Goal: Information Seeking & Learning: Check status

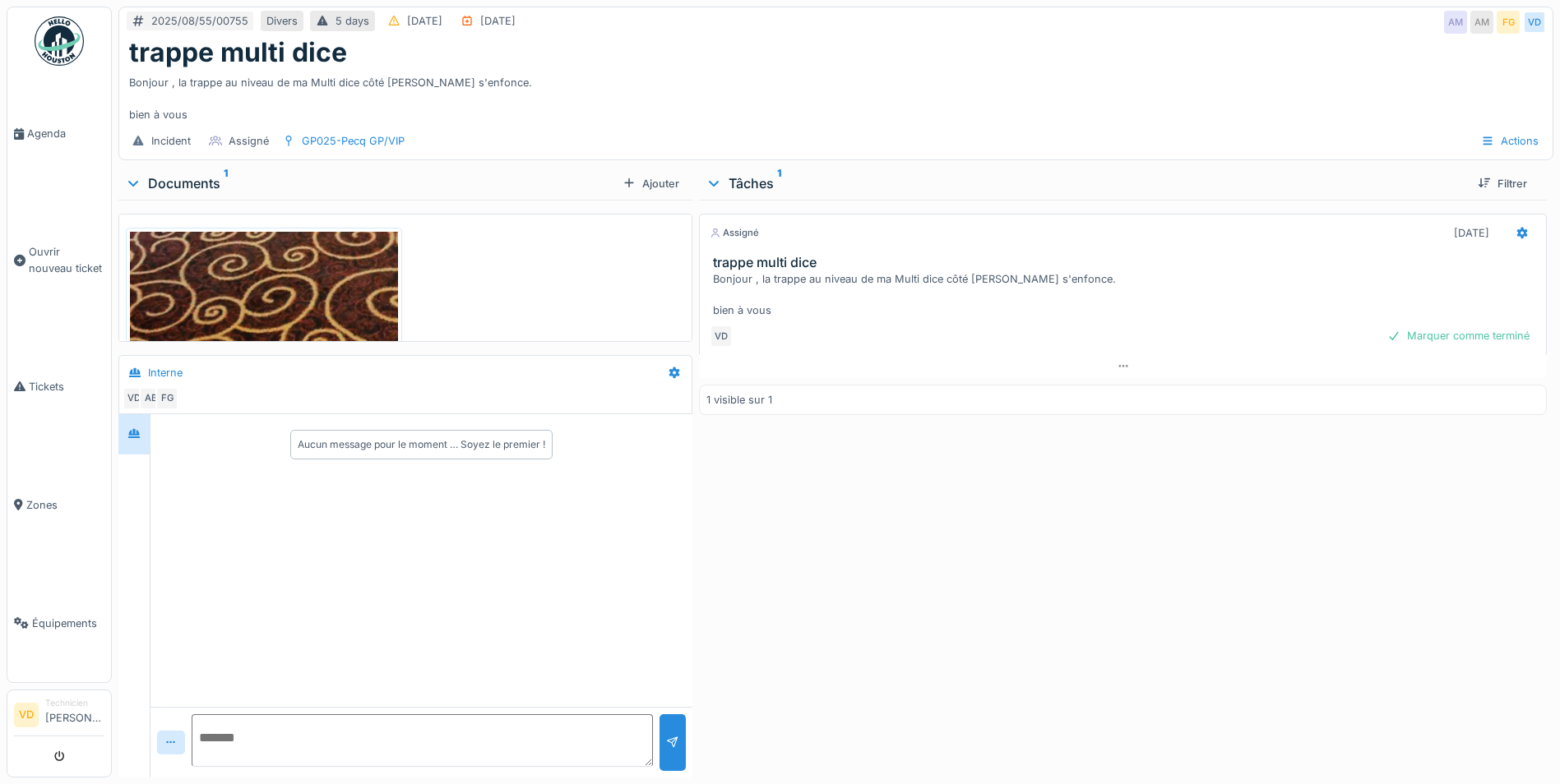
click at [331, 302] on img at bounding box center [264, 529] width 268 height 595
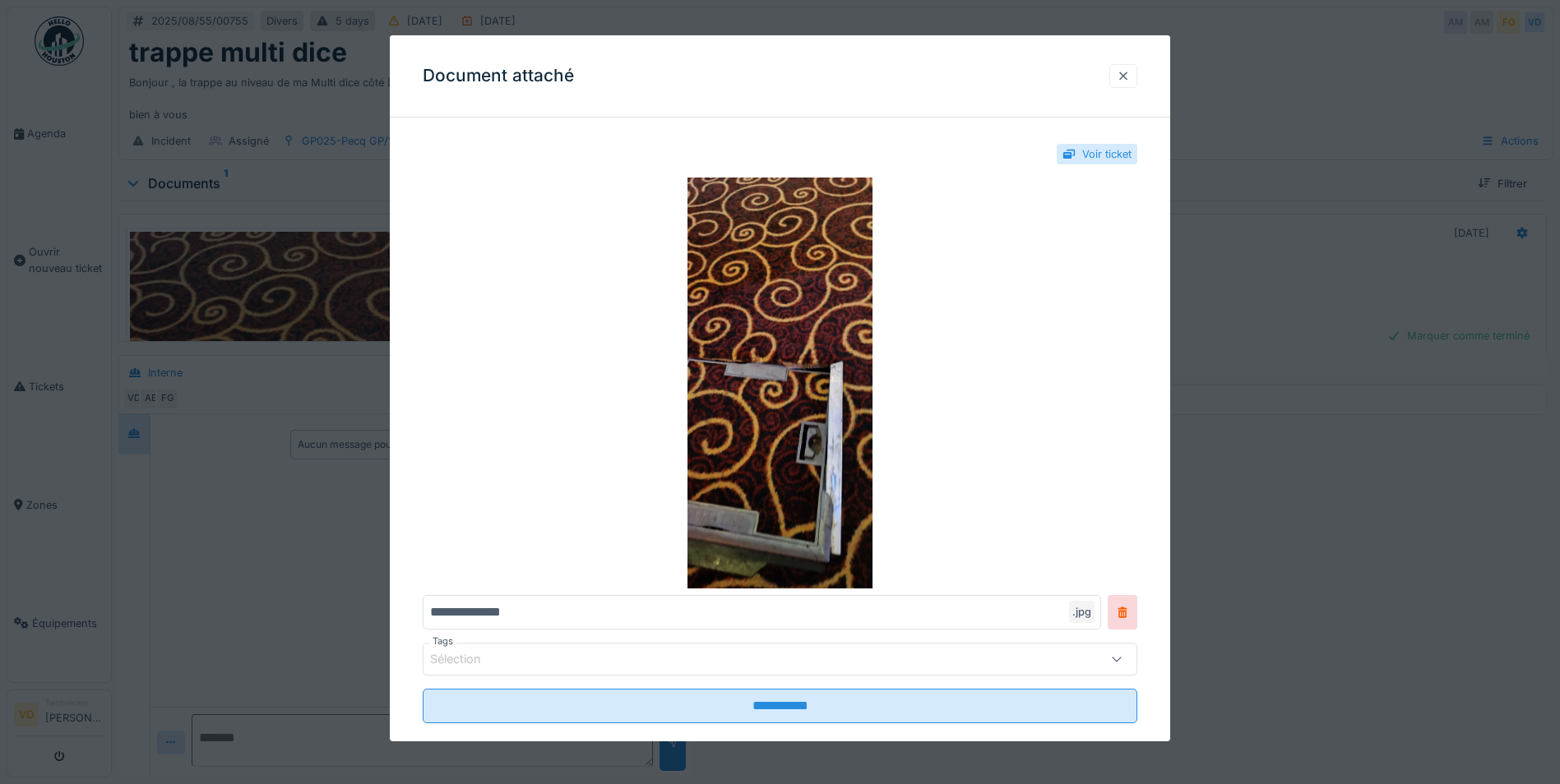
click at [1129, 76] on div at bounding box center [1123, 76] width 13 height 16
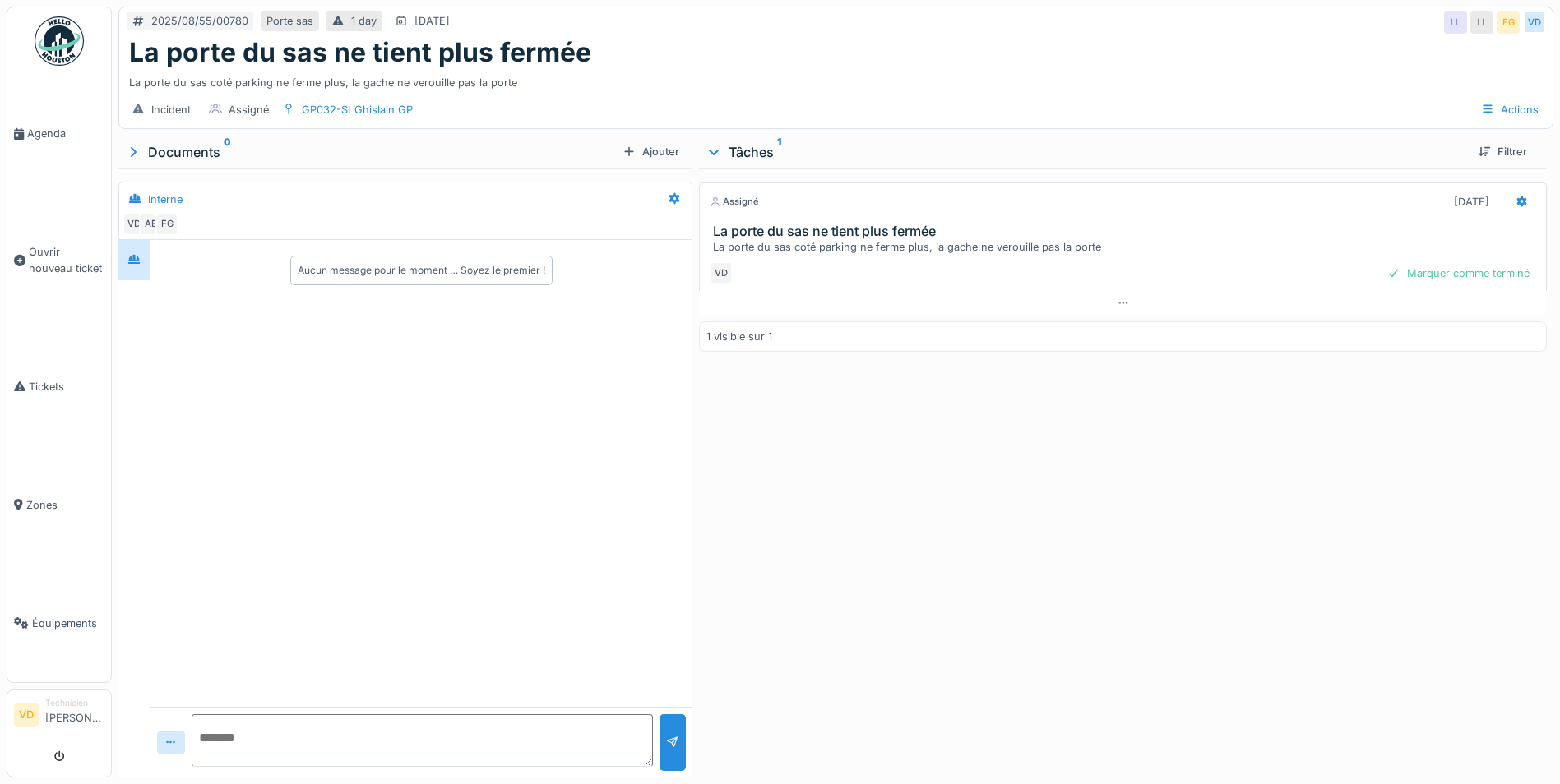
click at [956, 243] on div "La porte du sas coté parking ne ferme plus, la gache ne verouille pas la porte" at bounding box center [1126, 247] width 826 height 16
click at [805, 224] on h3 "La porte du sas ne tient plus fermée" at bounding box center [1126, 231] width 826 height 16
click at [806, 224] on h3 "La porte du sas ne tient plus fermée" at bounding box center [1126, 231] width 826 height 16
click at [757, 263] on div "[DATE] [DATE] 01:00" at bounding box center [1119, 274] width 774 height 24
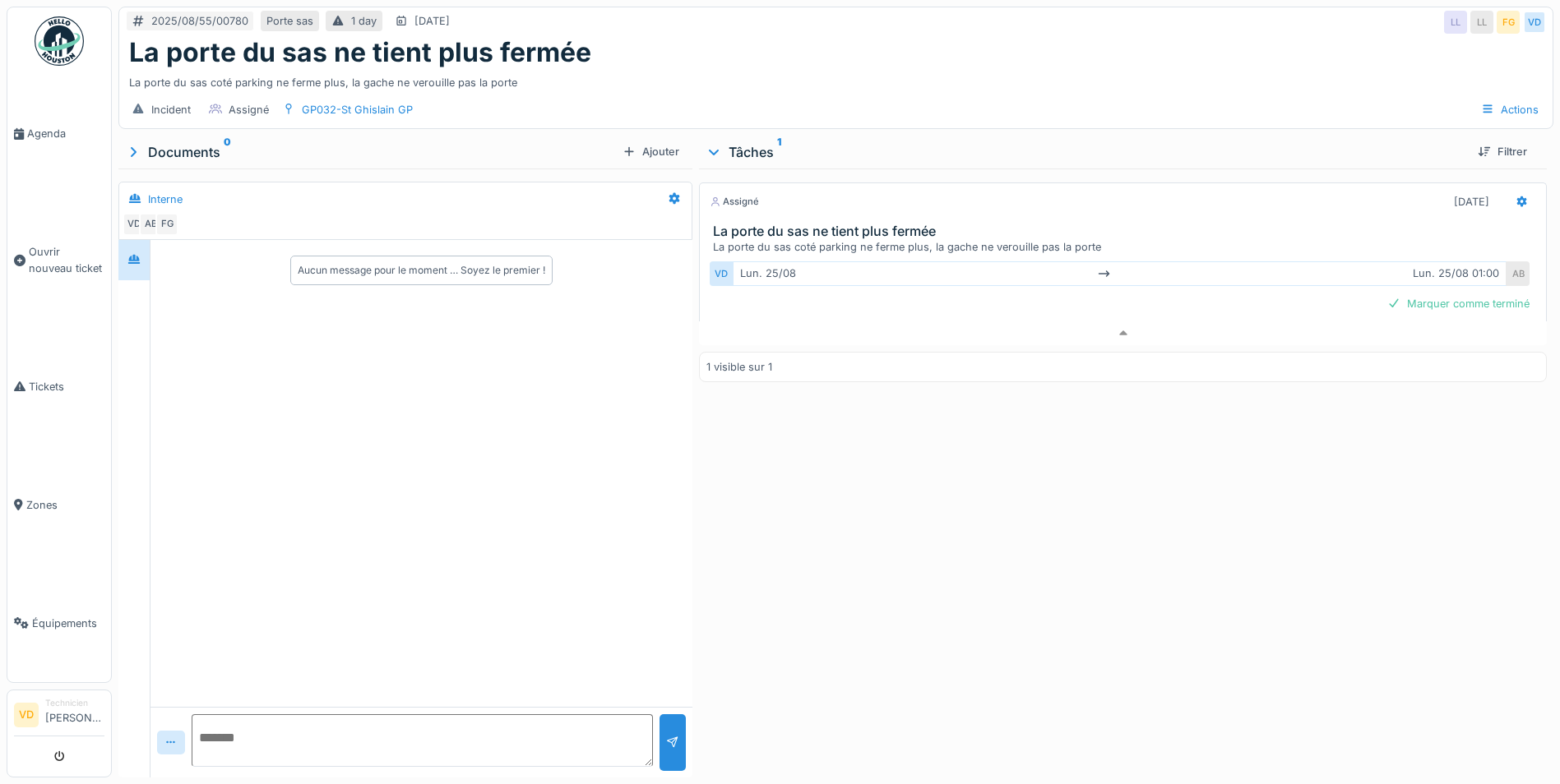
drag, startPoint x: 1069, startPoint y: 265, endPoint x: 1097, endPoint y: 265, distance: 28.0
click at [1074, 264] on div "[DATE] [DATE] 01:00" at bounding box center [1119, 274] width 774 height 24
click at [1100, 269] on icon at bounding box center [1104, 275] width 13 height 11
click at [796, 262] on div "[DATE] [DATE] 01:00" at bounding box center [1119, 274] width 774 height 24
click at [775, 263] on div "[DATE] [DATE] 01:00" at bounding box center [1119, 274] width 774 height 24
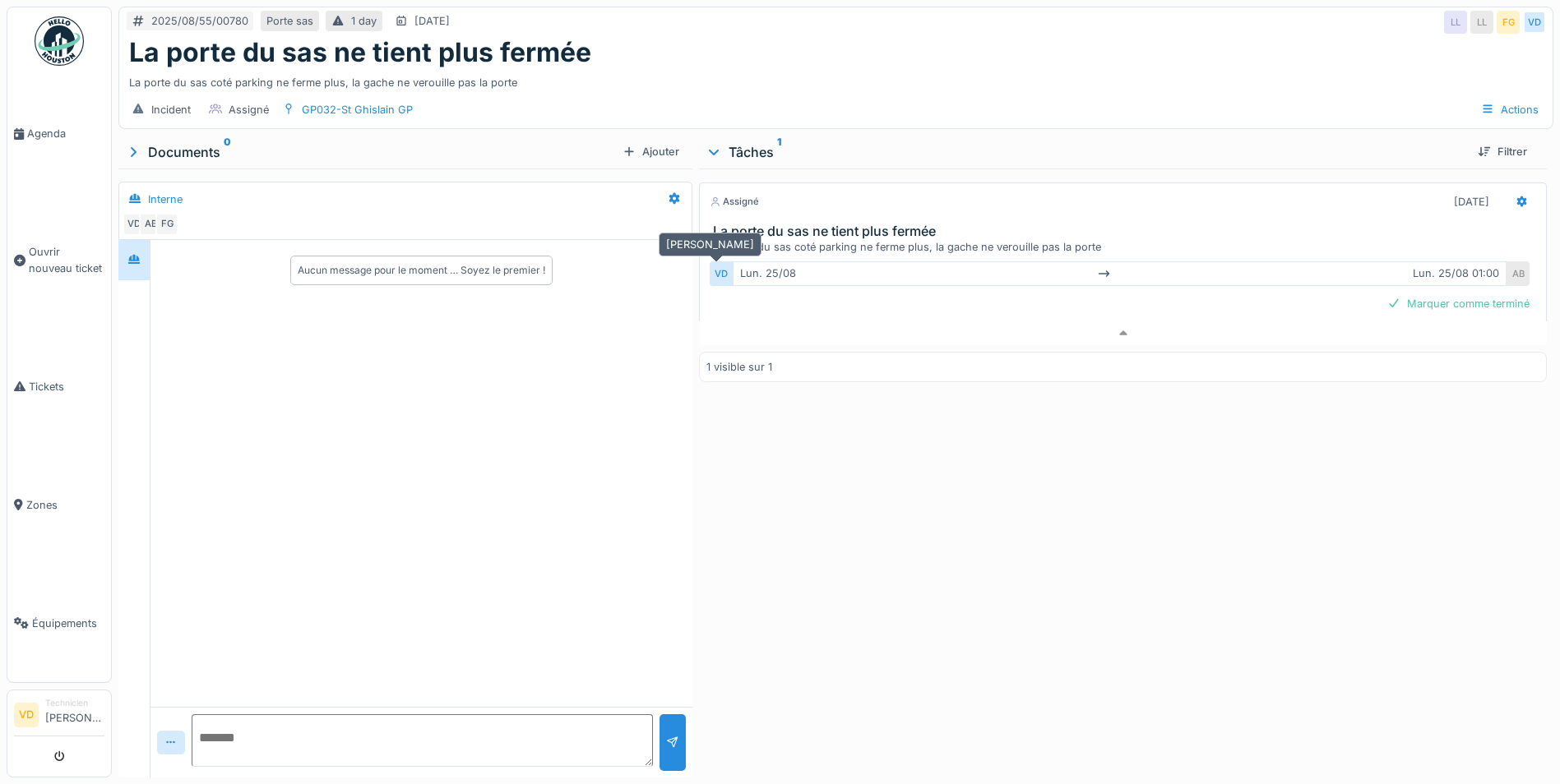
click at [722, 262] on div "VD" at bounding box center [721, 274] width 23 height 24
click at [1432, 263] on div "[DATE] [DATE] 01:00" at bounding box center [1119, 274] width 774 height 24
click at [1115, 321] on div at bounding box center [1122, 333] width 847 height 24
click at [352, 24] on div "1 day" at bounding box center [363, 20] width 25 height 16
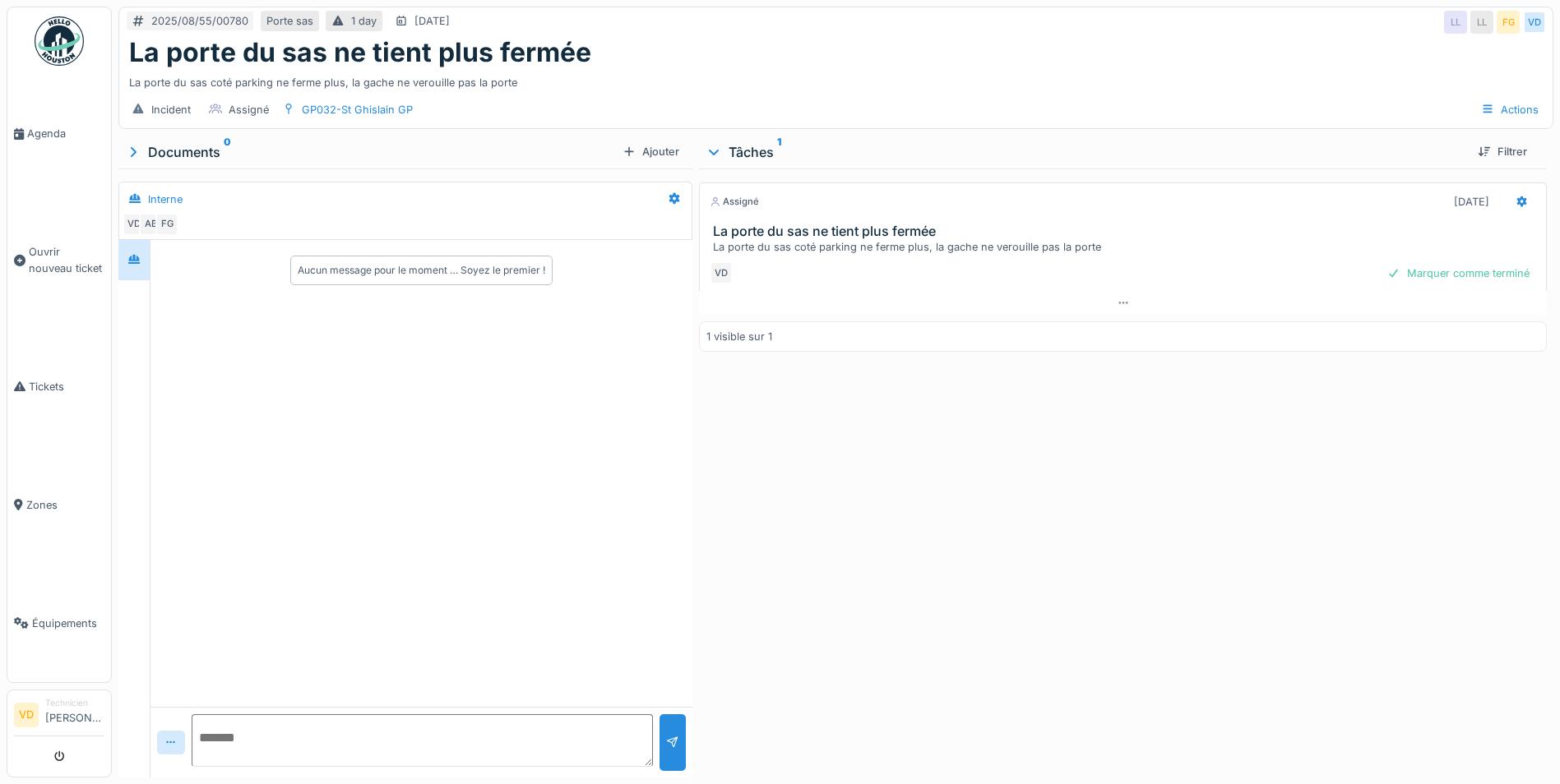
click at [832, 246] on div "La porte du sas coté parking ne ferme plus, la gache ne verouille pas la porte" at bounding box center [1126, 247] width 826 height 16
click at [349, 102] on div "GP032-St Ghislain GP" at bounding box center [357, 109] width 111 height 16
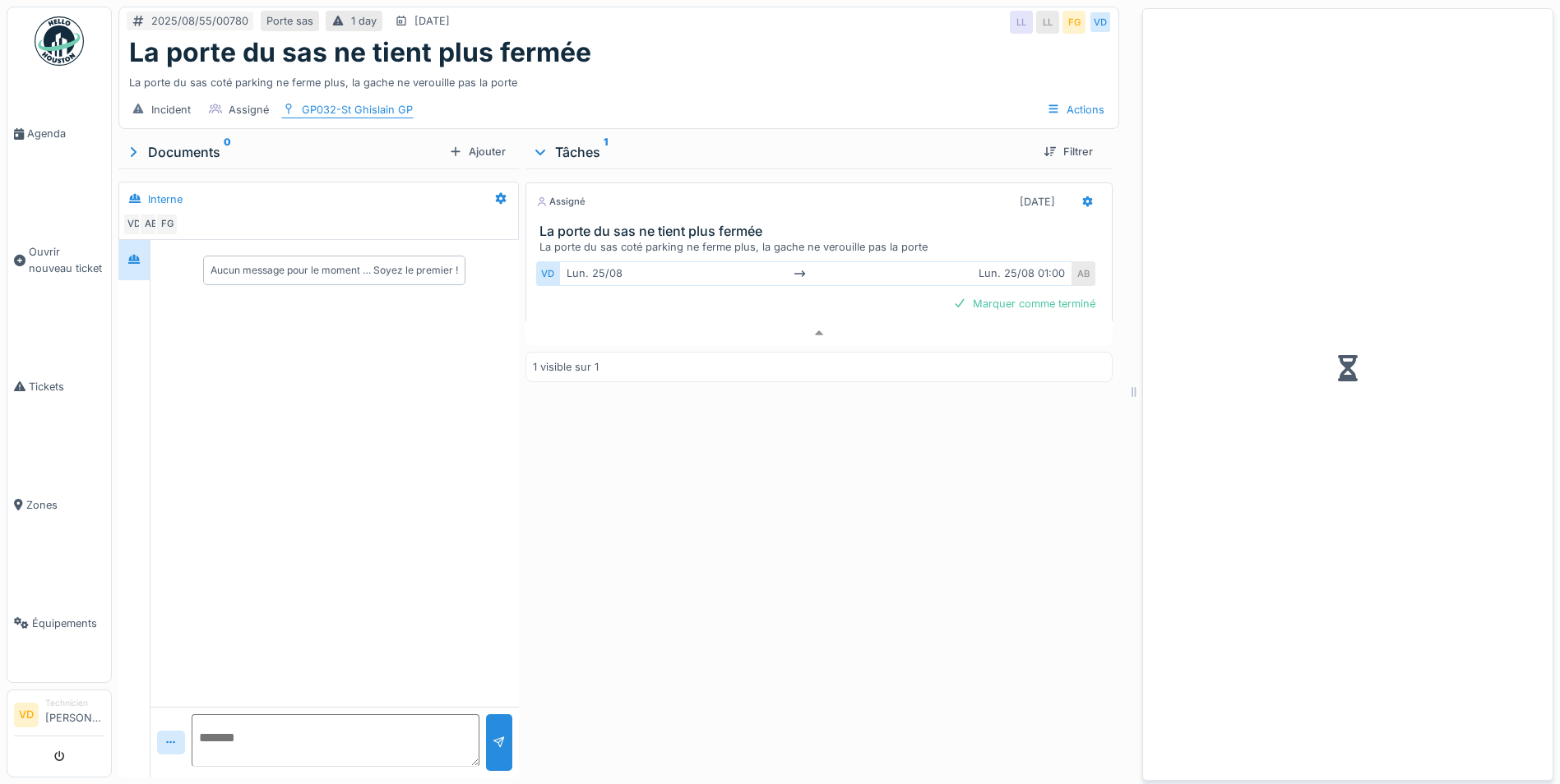
click at [350, 102] on div "GP032-St Ghislain GP" at bounding box center [357, 109] width 111 height 16
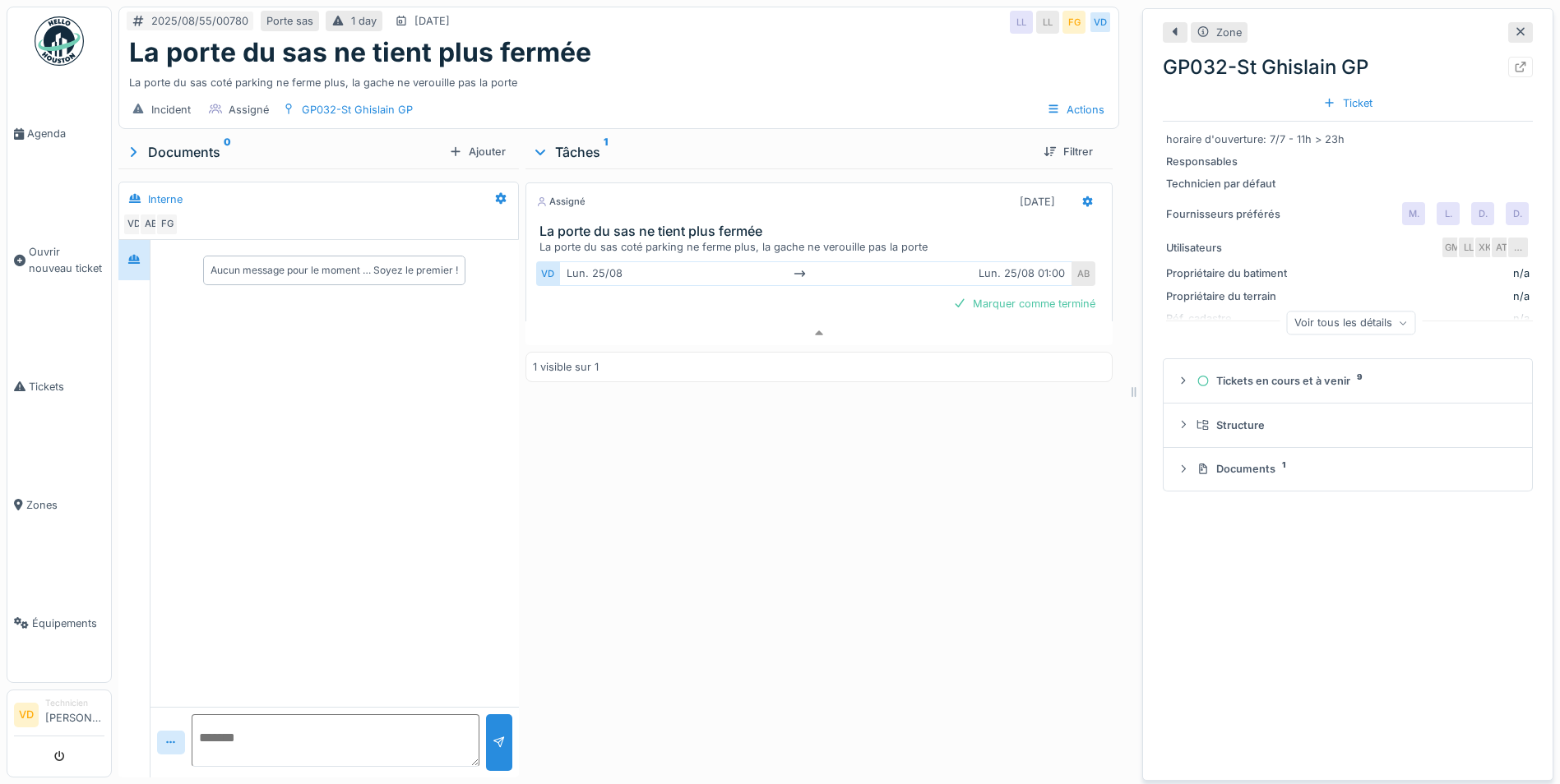
click at [667, 239] on div "La porte du sas coté parking ne ferme plus, la gache ne verouille pas la porte" at bounding box center [822, 247] width 566 height 16
click at [738, 500] on div "Assigné [DATE] La porte du sas ne tient plus fermée La porte du sas coté parkin…" at bounding box center [819, 469] width 587 height 602
